Goal: Obtain resource: Download file/media

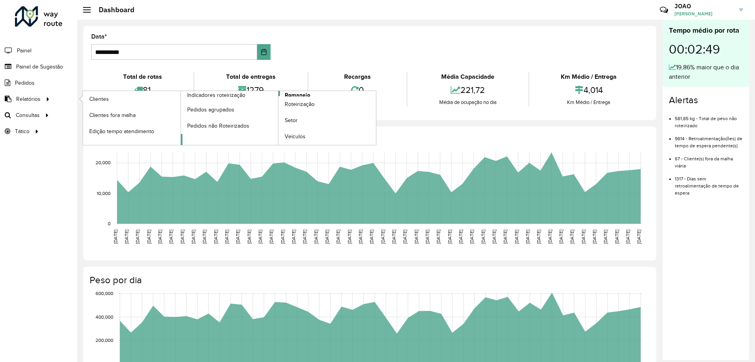
click at [314, 94] on link "Romaneio" at bounding box center [279, 118] width 196 height 54
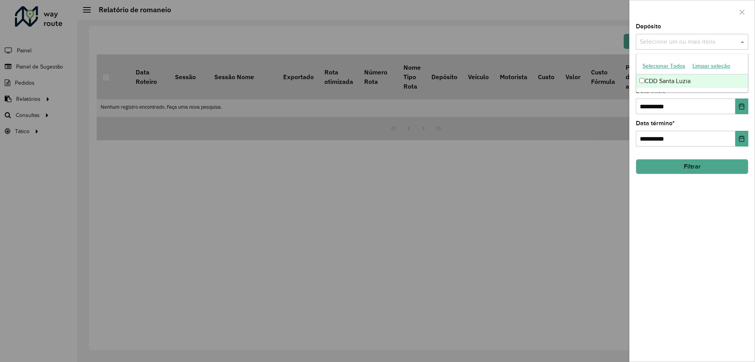
click at [696, 38] on input "text" at bounding box center [688, 41] width 101 height 9
click at [680, 86] on div "CDD Santa Luzia" at bounding box center [693, 80] width 112 height 13
click at [679, 85] on div "CDD Santa Luzia" at bounding box center [693, 80] width 112 height 13
click at [668, 82] on div "CDD Santa Luzia" at bounding box center [693, 80] width 112 height 13
click at [685, 216] on div "**********" at bounding box center [692, 193] width 125 height 338
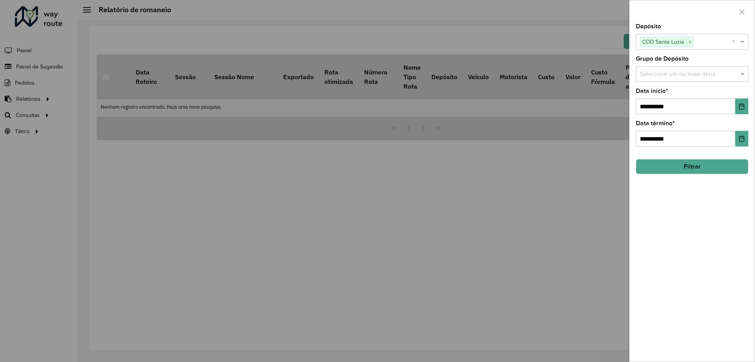
click at [696, 251] on div "**********" at bounding box center [692, 193] width 125 height 338
click at [696, 168] on button "Filtrar" at bounding box center [692, 166] width 113 height 15
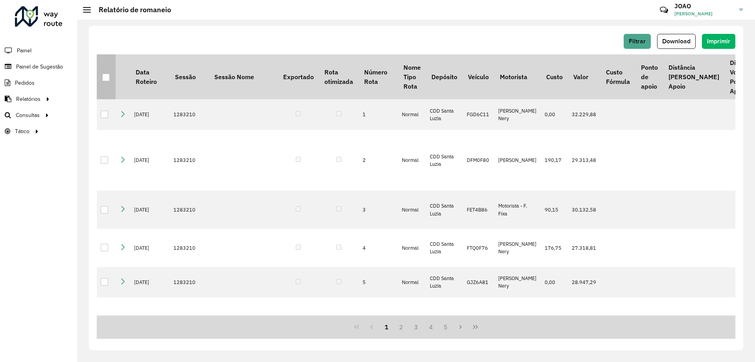
click at [105, 77] on div at bounding box center [105, 77] width 7 height 7
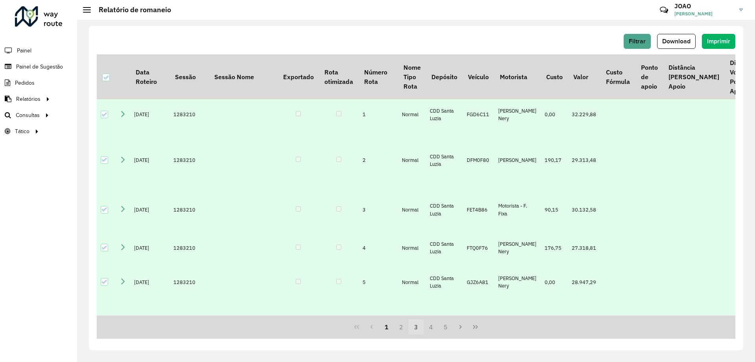
click at [416, 327] on button "3" at bounding box center [416, 326] width 15 height 15
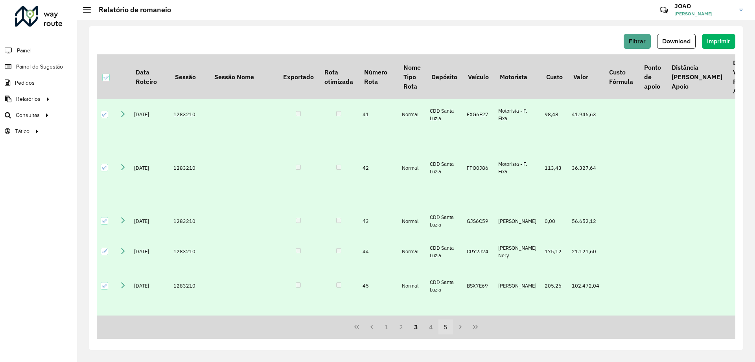
click at [444, 329] on button "5" at bounding box center [446, 326] width 15 height 15
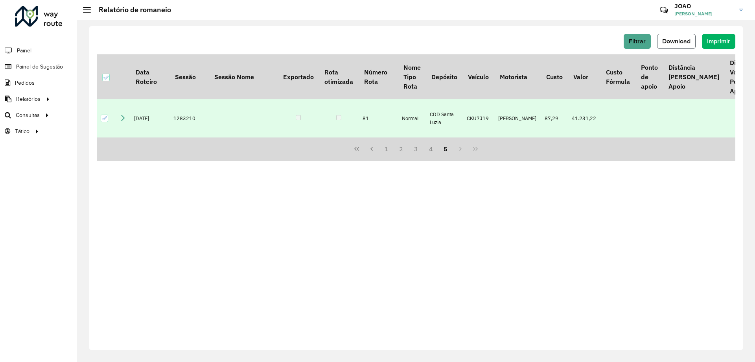
click at [681, 42] on span "Download" at bounding box center [677, 41] width 28 height 7
click at [487, 42] on div "Filtrar Download Imprimir" at bounding box center [416, 41] width 639 height 15
click at [684, 46] on button "Download" at bounding box center [676, 41] width 39 height 15
click at [150, 43] on div "Filtrar Download Imprimir" at bounding box center [416, 41] width 639 height 15
